Goal: Transaction & Acquisition: Purchase product/service

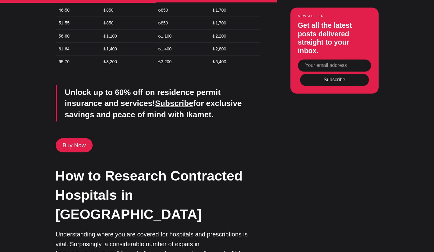
scroll to position [1922, 0]
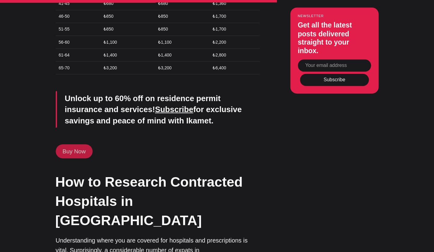
click at [81, 144] on link "Buy Now" at bounding box center [74, 151] width 37 height 14
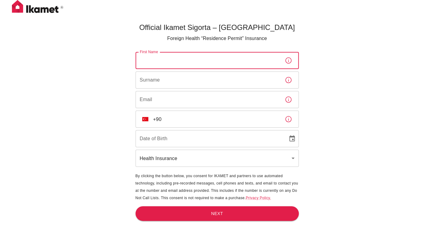
click at [162, 63] on input "First Name" at bounding box center [208, 60] width 145 height 17
type input "Mubarik"
type input "Osman"
type input "mubarik.osman@gmail.com"
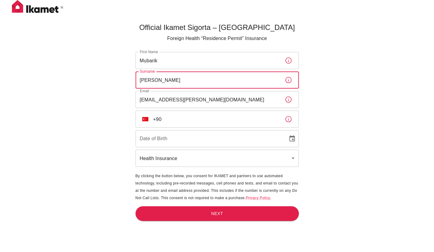
click at [173, 78] on input "Osman" at bounding box center [208, 79] width 145 height 17
type input "O"
type input "Egeh Farah"
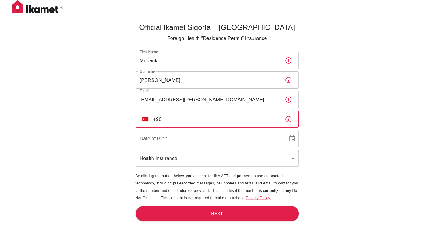
click at [180, 120] on input "+90" at bounding box center [216, 118] width 127 height 17
type input "+90 501 427 06 70"
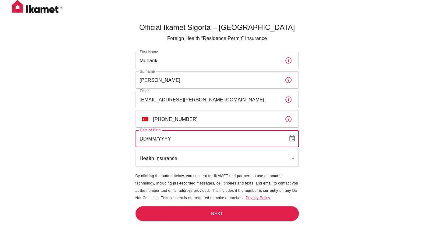
click at [178, 138] on input "DD/MM/YYYY" at bounding box center [210, 138] width 148 height 17
click at [143, 138] on input "11/05/YYYY" at bounding box center [210, 138] width 148 height 17
type input "15/07/1984"
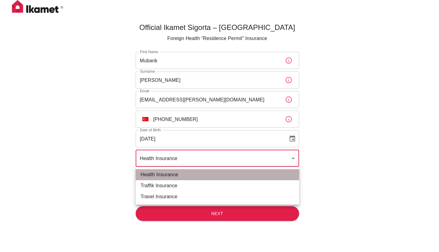
click at [167, 172] on li "Health Insurance" at bounding box center [217, 174] width 163 height 11
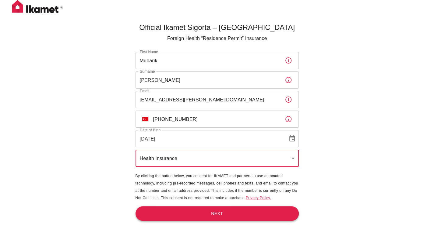
click at [173, 212] on button "Next" at bounding box center [217, 213] width 163 height 15
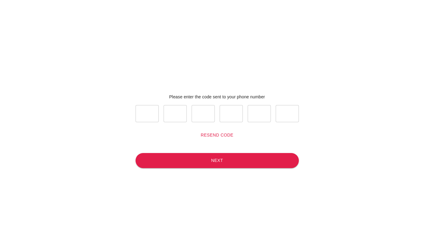
click at [215, 135] on button "Resend code" at bounding box center [217, 134] width 38 height 11
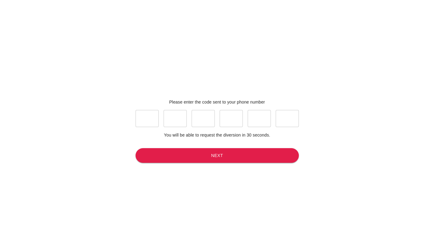
click at [213, 135] on p "You will be able to request the diversion in 30 seconds." at bounding box center [217, 135] width 106 height 6
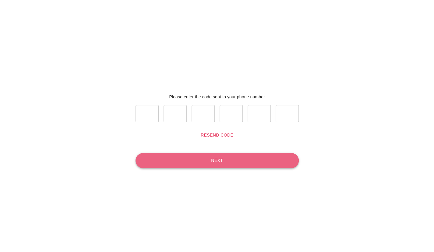
click at [175, 165] on button "Next" at bounding box center [217, 160] width 163 height 15
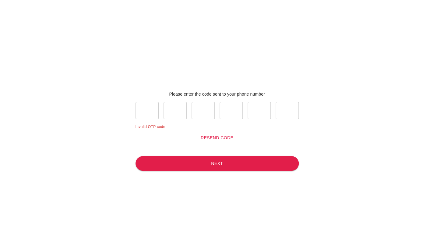
click at [145, 110] on input "text" at bounding box center [147, 110] width 23 height 17
click at [209, 141] on button "Resend code" at bounding box center [217, 137] width 38 height 11
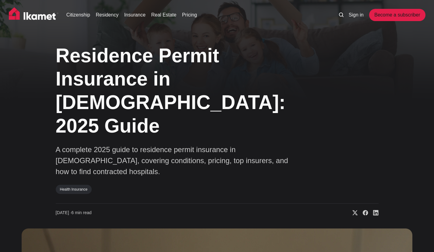
scroll to position [1922, 0]
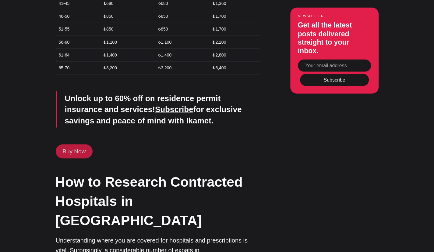
click at [71, 144] on link "Buy Now" at bounding box center [74, 151] width 37 height 14
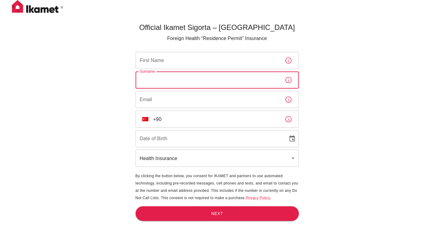
click at [205, 82] on input "Surname" at bounding box center [208, 79] width 145 height 17
click at [201, 65] on input "First Name" at bounding box center [208, 60] width 145 height 17
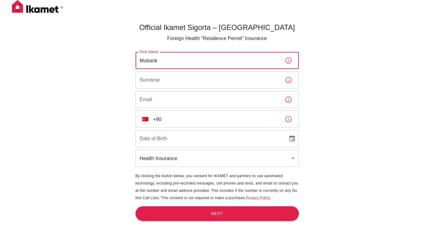
type input "Mubarik"
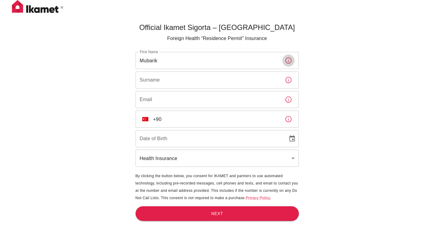
click at [186, 83] on input "Surname" at bounding box center [208, 79] width 145 height 17
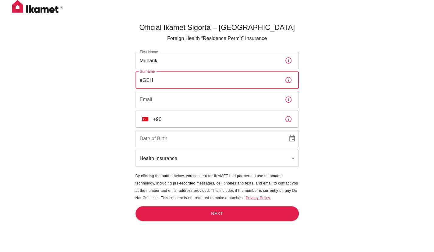
type input "Egeh Farah"
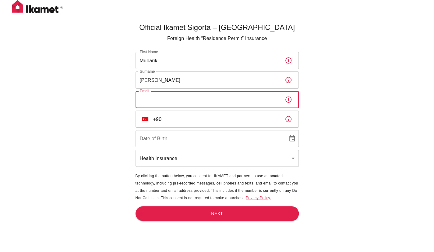
click at [173, 103] on input "Email" at bounding box center [208, 99] width 145 height 17
type input "mubarik.osman@gmail.com"
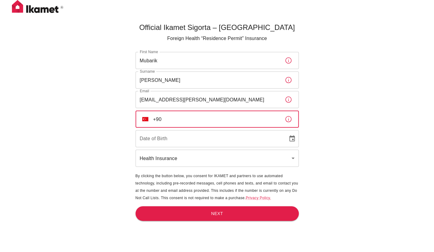
click at [179, 118] on input "+90" at bounding box center [216, 118] width 127 height 17
type input "+90 501 477 06 70"
click at [170, 141] on input "DD/MM/YYYY" at bounding box center [210, 138] width 148 height 17
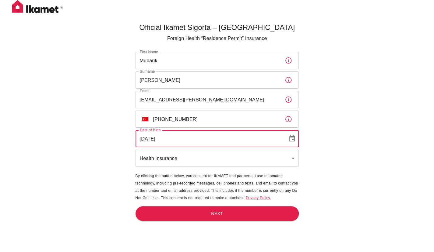
type input "15/07/1984"
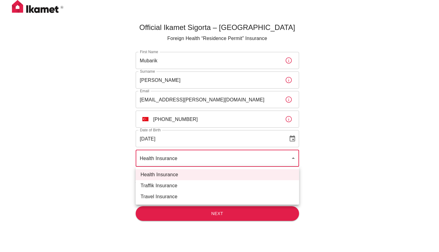
click at [168, 171] on li "Health Insurance" at bounding box center [217, 174] width 163 height 11
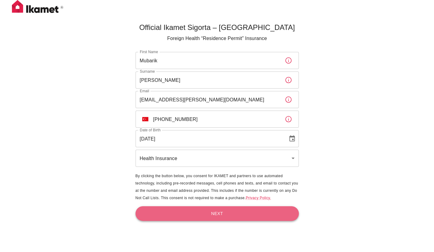
click at [179, 216] on button "Next" at bounding box center [217, 213] width 163 height 15
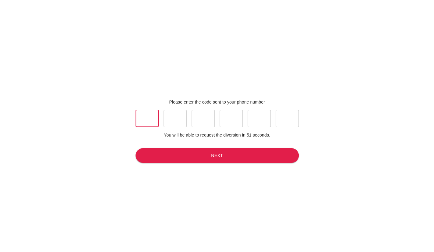
click at [152, 117] on input "text" at bounding box center [147, 118] width 23 height 17
type input "2"
type input "6"
type input "8"
type input "9"
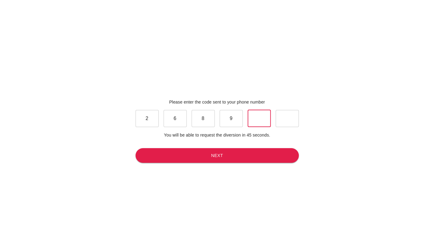
type input "2"
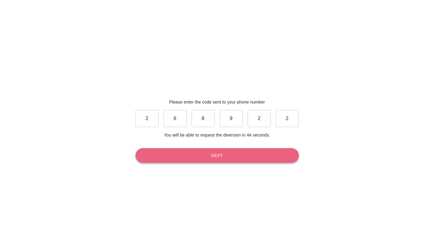
click at [161, 153] on button "Next" at bounding box center [217, 155] width 163 height 15
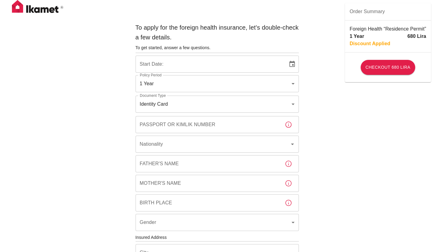
type input "b7343ef8-d55e-4554-96a8-76e30347e985"
type input "28/08/2025"
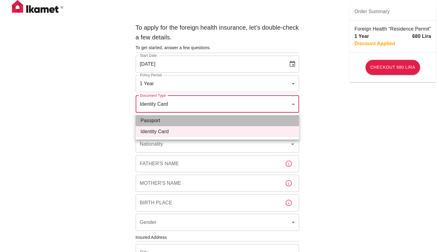
click at [181, 120] on li "Passport" at bounding box center [217, 120] width 163 height 11
type input "passport"
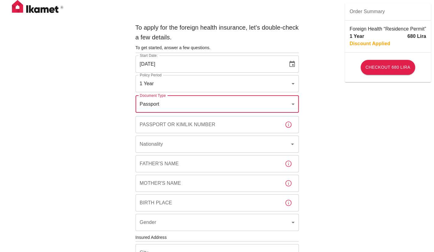
click at [177, 128] on input "Passport or Kimlik Number" at bounding box center [208, 124] width 145 height 17
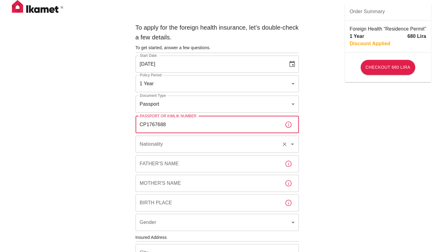
type input "CP1767688"
click at [163, 148] on input "Nationality" at bounding box center [208, 144] width 141 height 12
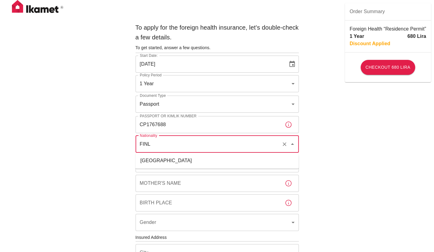
click at [159, 161] on li "Finland" at bounding box center [217, 160] width 163 height 11
type input "Finland"
click at [159, 161] on div "Father's Name Father's Name" at bounding box center [217, 163] width 163 height 17
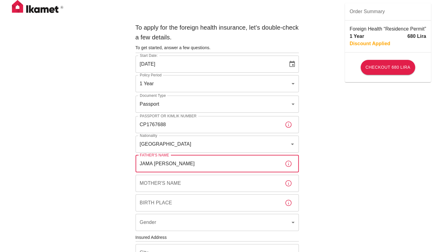
type input "JAMA EGEH FARAH"
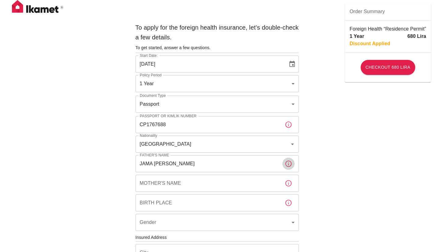
click at [159, 182] on input "Mother's Name" at bounding box center [208, 182] width 145 height 17
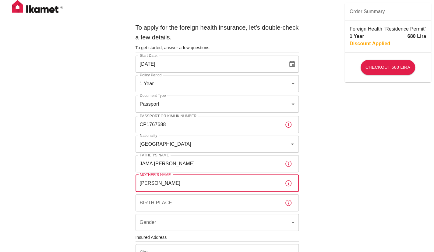
type input "SHAMIS IGE"
click at [166, 208] on input "Birth Place" at bounding box center [208, 202] width 145 height 17
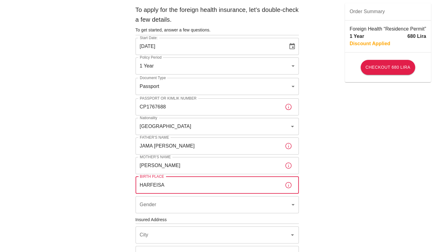
scroll to position [91, 0]
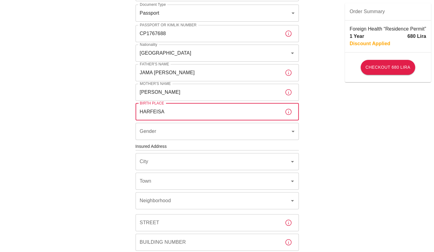
type input "HARFEISA"
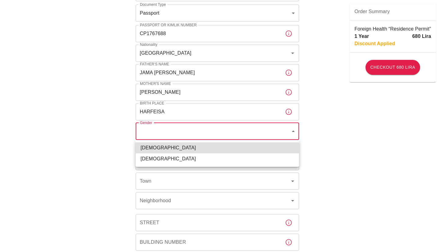
click at [172, 148] on li "Male" at bounding box center [217, 147] width 163 height 11
type input "male"
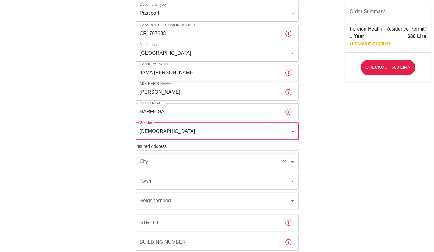
click at [174, 164] on input "City" at bounding box center [208, 162] width 141 height 12
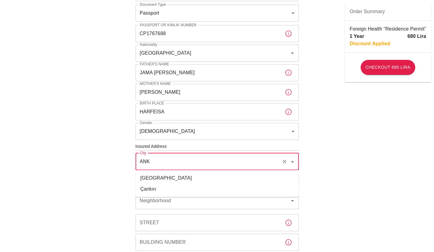
click at [171, 175] on li "Ankara" at bounding box center [217, 177] width 163 height 11
type input "Ankara"
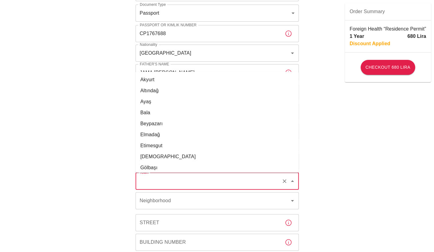
click at [160, 184] on input "Town" at bounding box center [208, 181] width 141 height 12
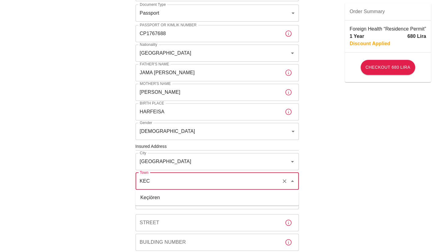
click at [155, 202] on li "Keçiören" at bounding box center [217, 197] width 163 height 11
type input "Keçiören"
click at [155, 203] on div "Neighborhood Neighborhood" at bounding box center [217, 200] width 163 height 17
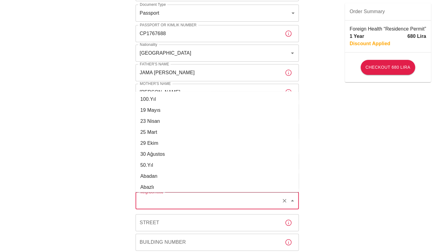
click at [155, 203] on input "Neighborhood" at bounding box center [208, 201] width 141 height 12
click at [165, 152] on li "Yayla" at bounding box center [217, 153] width 163 height 11
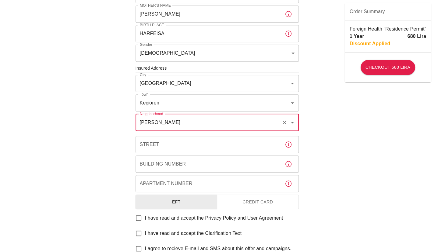
scroll to position [197, 0]
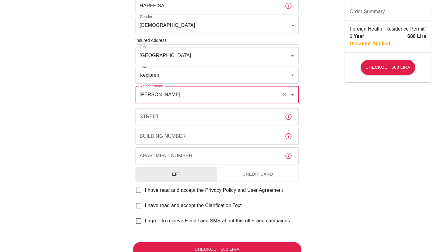
type input "Yayla"
click at [165, 119] on input "Street" at bounding box center [208, 116] width 145 height 17
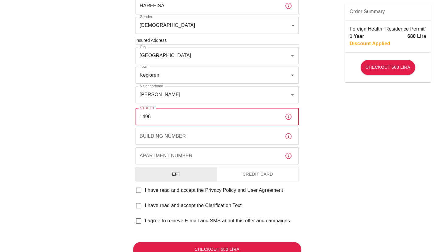
type input "1496"
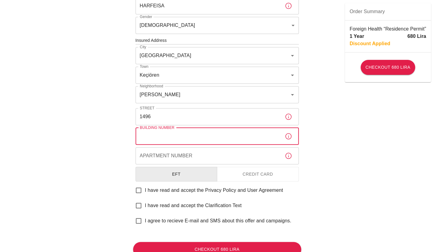
click at [148, 142] on input "Building Number" at bounding box center [208, 135] width 145 height 17
type input "6"
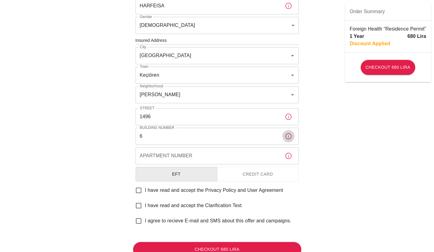
click at [159, 154] on input "Apartment Number" at bounding box center [208, 155] width 145 height 17
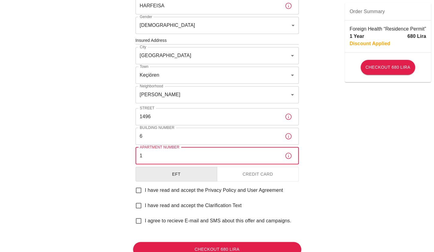
type input "1"
click at [138, 192] on input "I have read and accept the Privacy Policy and User Agreement" at bounding box center [138, 190] width 13 height 13
checkbox input "true"
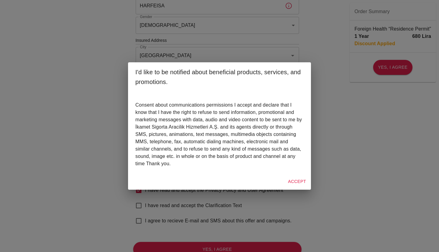
click at [295, 177] on button "Accept" at bounding box center [297, 181] width 23 height 11
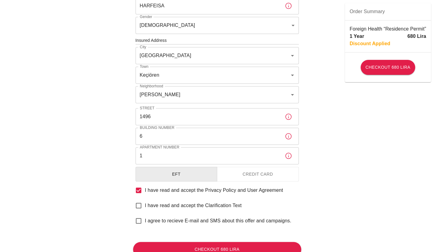
click at [141, 203] on input "I have read and accept the Clarification Text" at bounding box center [138, 205] width 13 height 13
checkbox input "true"
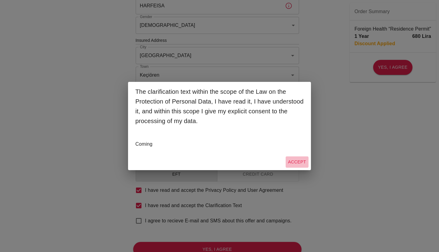
click at [296, 160] on button "Accept" at bounding box center [297, 161] width 23 height 11
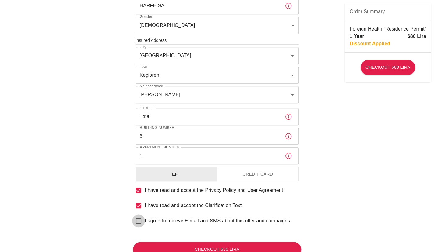
click at [135, 220] on input "I agree to recieve E-mail and SMS about this offer and campaigns." at bounding box center [138, 220] width 13 height 13
checkbox input "true"
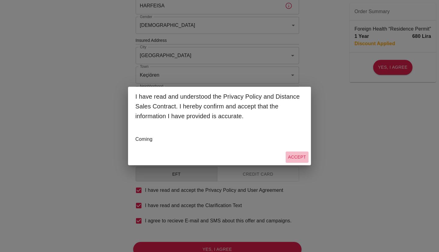
click at [298, 153] on button "Accept" at bounding box center [297, 156] width 23 height 11
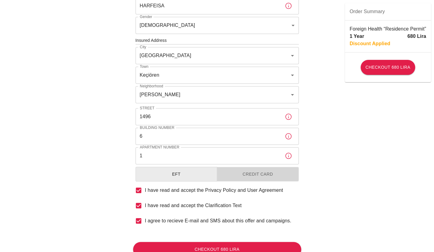
click at [263, 174] on button "Credit Card" at bounding box center [258, 173] width 82 height 15
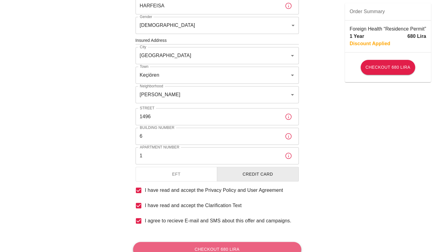
click at [241, 245] on button "Checkout 680 Lira" at bounding box center [217, 248] width 168 height 15
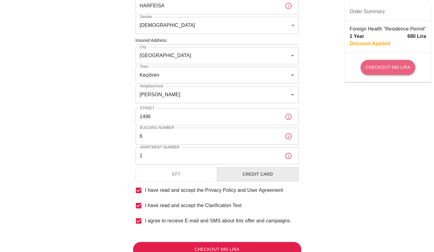
click at [388, 72] on button "Checkout 680 Lira" at bounding box center [388, 67] width 55 height 15
click at [377, 42] on p "Discount Applied" at bounding box center [370, 43] width 41 height 7
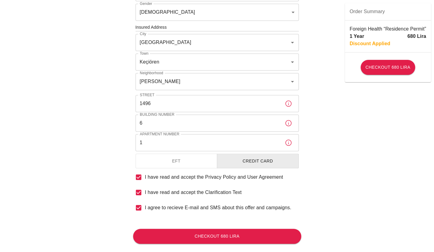
scroll to position [221, 0]
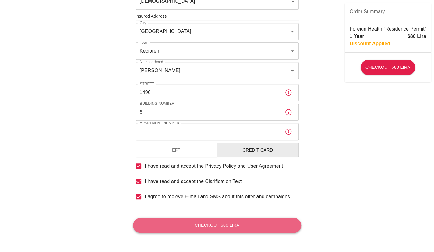
click at [222, 223] on button "Checkout 680 Lira" at bounding box center [217, 224] width 168 height 15
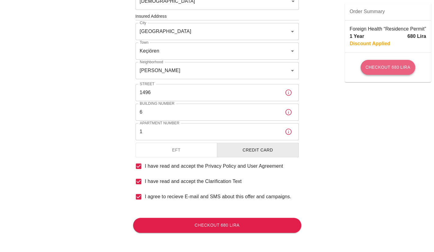
click at [384, 67] on button "Checkout 680 Lira" at bounding box center [388, 67] width 55 height 15
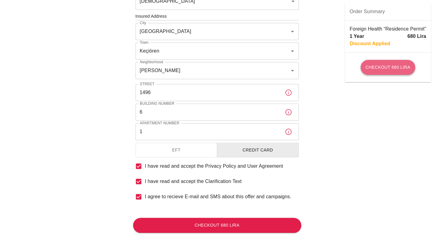
click at [384, 67] on button "Checkout 680 Lira" at bounding box center [388, 67] width 55 height 15
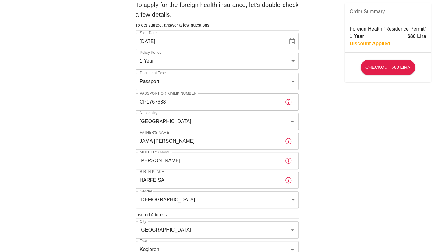
scroll to position [21, 0]
